Goal: Task Accomplishment & Management: Use online tool/utility

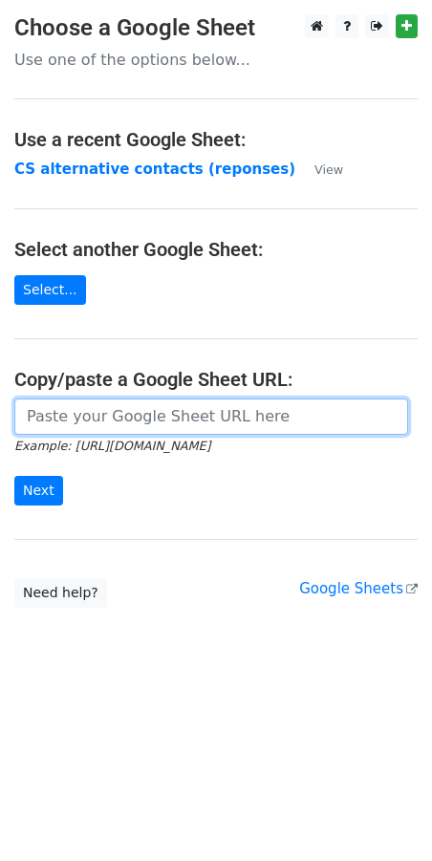
click at [122, 422] on input "url" at bounding box center [211, 416] width 394 height 36
paste input "[URL][DOMAIN_NAME]"
type input "https://docs.google.com/spreadsheets/d/1qQHD5SoE2zCQxW73jNxLPRujqbOdsJS1upL9tDW…"
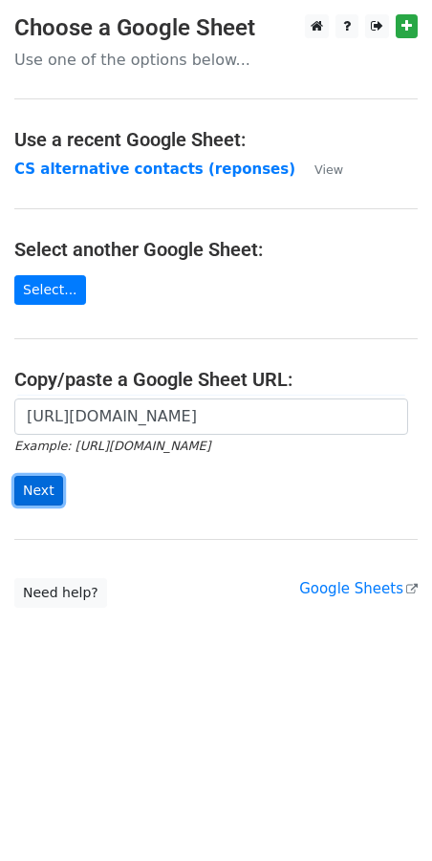
click at [43, 494] on input "Next" at bounding box center [38, 491] width 49 height 30
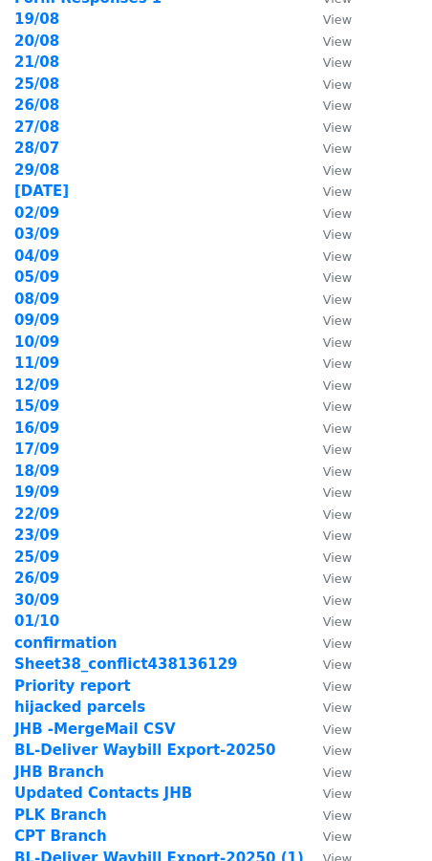
scroll to position [103, 0]
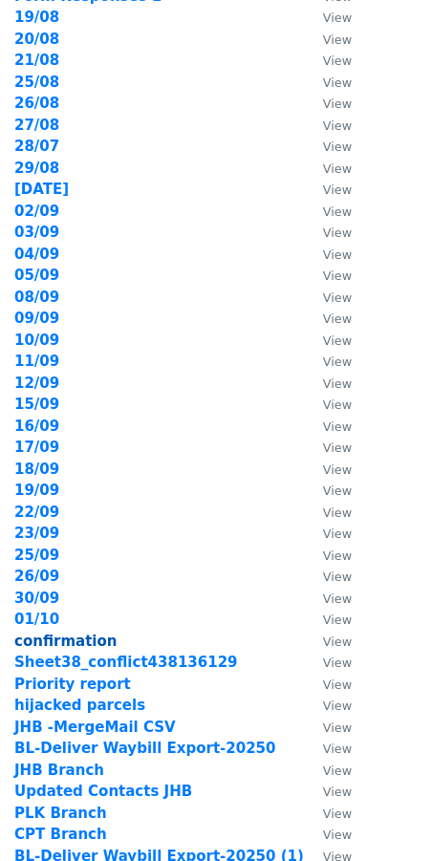
click at [75, 639] on strong "confirmation" at bounding box center [65, 640] width 102 height 17
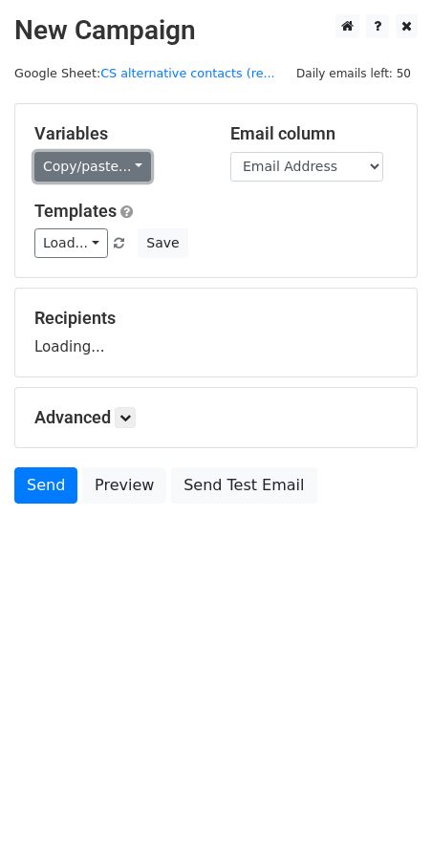
click at [130, 158] on link "Copy/paste..." at bounding box center [92, 167] width 117 height 30
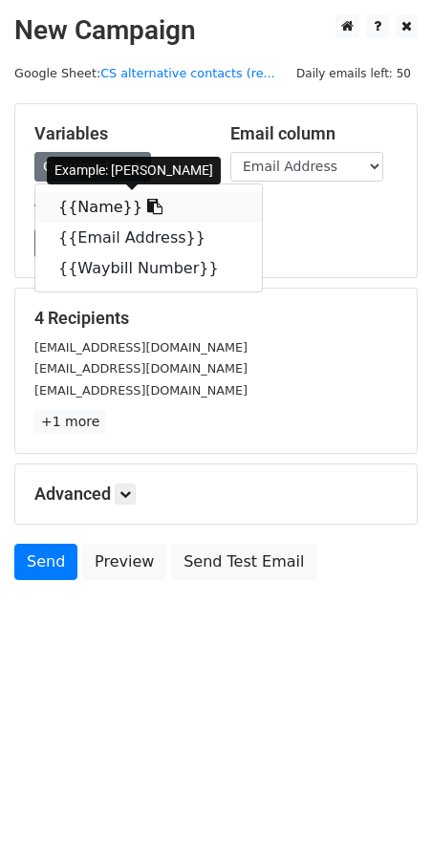
click at [147, 209] on icon at bounding box center [154, 206] width 15 height 15
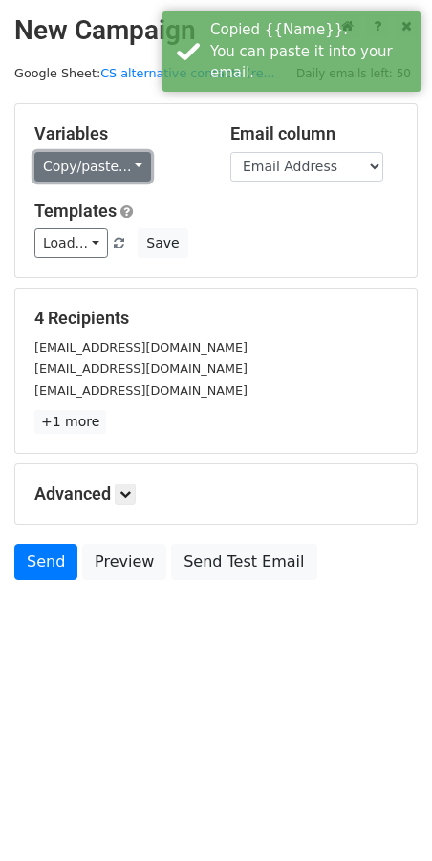
click at [132, 172] on link "Copy/paste..." at bounding box center [92, 167] width 117 height 30
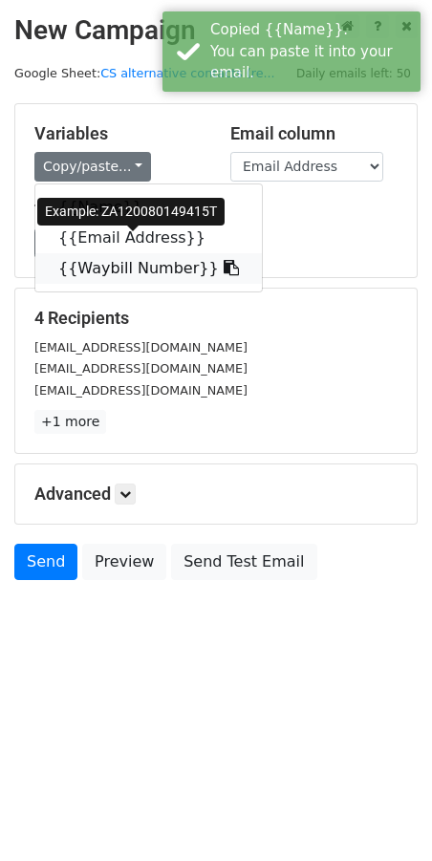
click at [144, 270] on link "{{Waybill Number}}" at bounding box center [148, 268] width 226 height 31
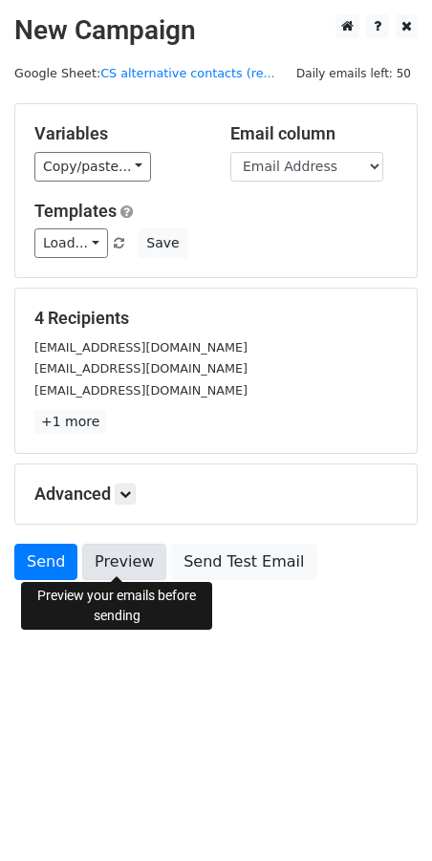
click at [119, 561] on link "Preview" at bounding box center [124, 561] width 84 height 36
